Goal: Check status: Check status

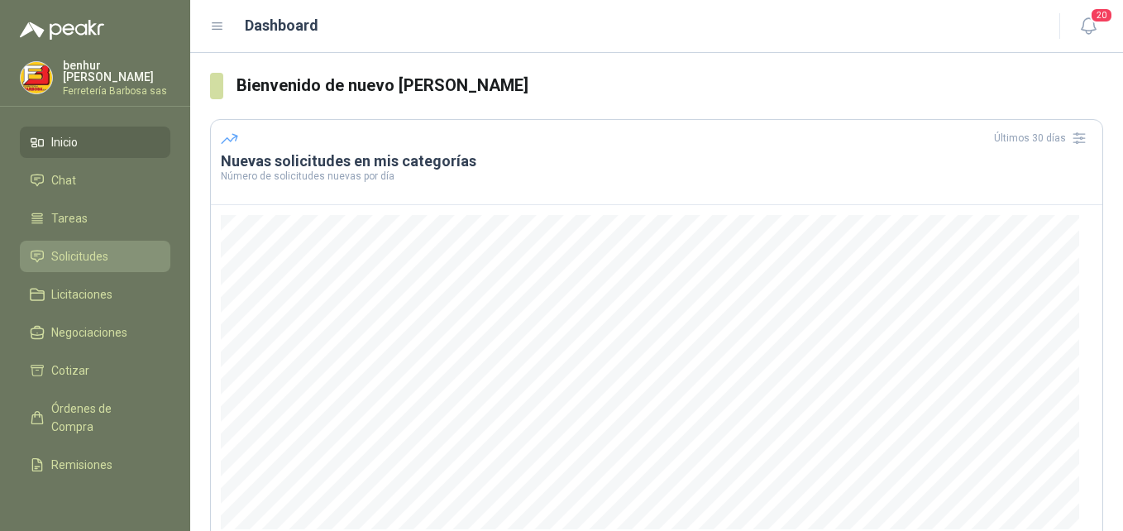
click at [93, 258] on span "Solicitudes" at bounding box center [79, 256] width 57 height 18
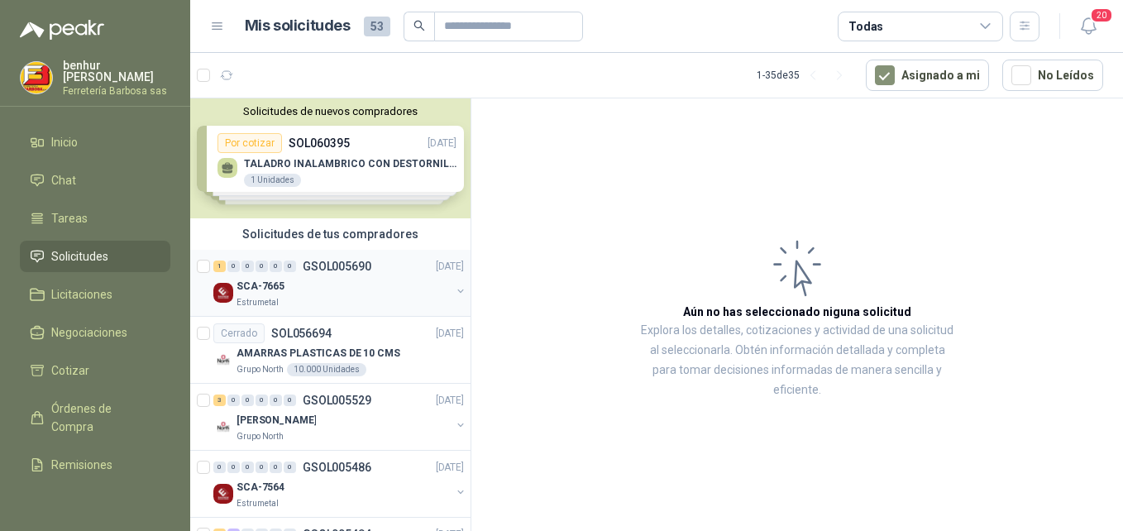
click at [370, 298] on div "Estrumetal" at bounding box center [344, 302] width 214 height 13
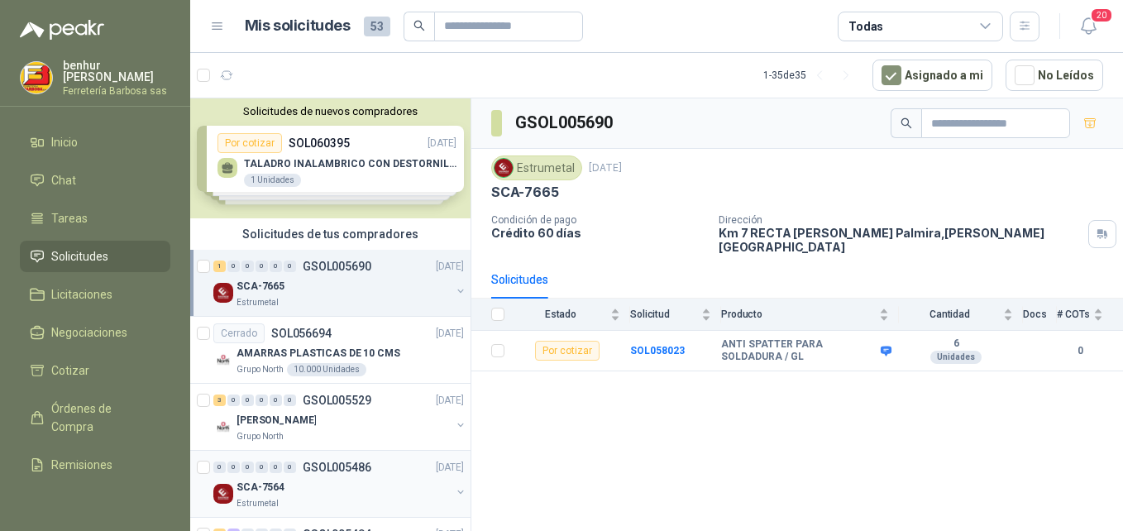
click at [364, 484] on div "SCA-7564" at bounding box center [344, 487] width 214 height 20
